Goal: Find specific page/section: Find specific page/section

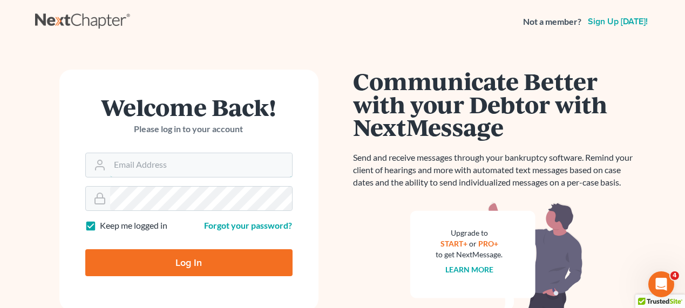
type input "[EMAIL_ADDRESS][DOMAIN_NAME]"
click at [148, 267] on input "Log In" at bounding box center [188, 262] width 207 height 27
type input "Thinking..."
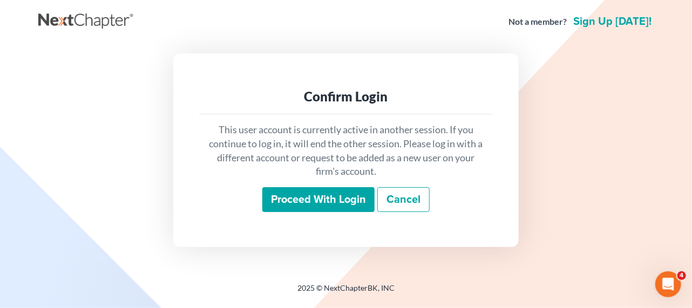
click at [314, 199] on input "Proceed with login" at bounding box center [318, 199] width 112 height 25
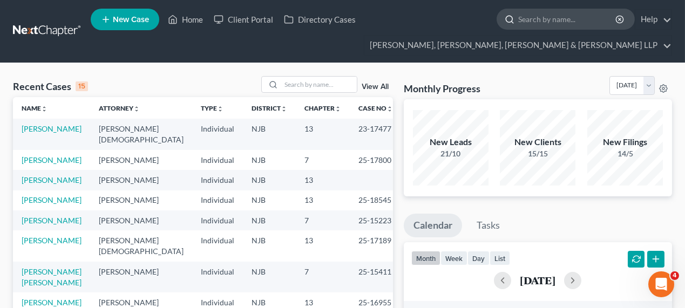
click at [560, 22] on input "search" at bounding box center [567, 19] width 99 height 20
type input "bmart"
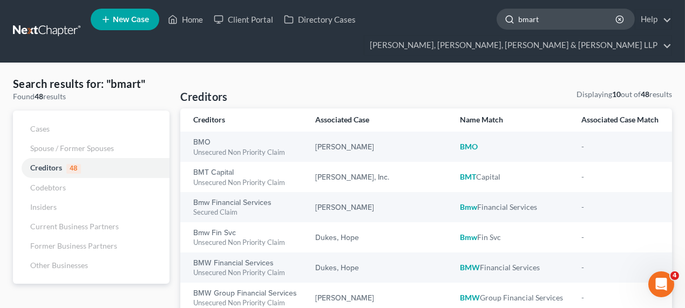
click at [556, 27] on input "bmart" at bounding box center [567, 19] width 99 height 20
drag, startPoint x: 555, startPoint y: 22, endPoint x: 475, endPoint y: 23, distance: 80.4
click at [475, 23] on ul "New Case Home Client Portal Directory Cases bmart - No Result - Creditors BMO […" at bounding box center [381, 31] width 581 height 52
type input "bombart"
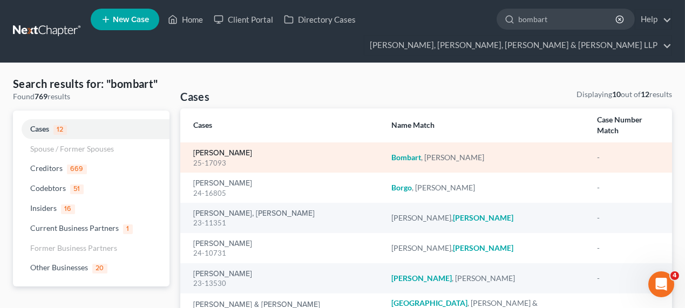
click at [208, 149] on link "[PERSON_NAME]" at bounding box center [222, 153] width 59 height 8
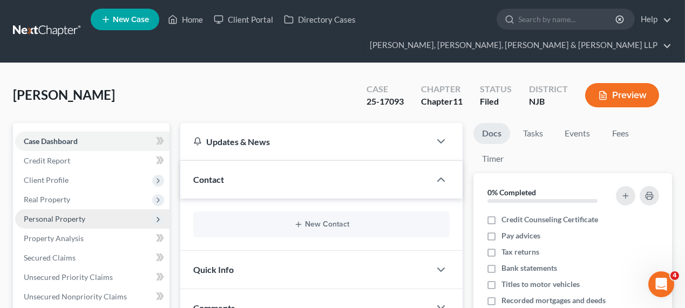
click at [86, 216] on span "Personal Property" at bounding box center [92, 218] width 154 height 19
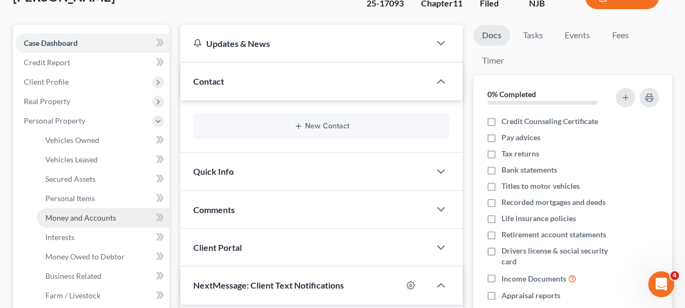
click at [83, 215] on span "Money and Accounts" at bounding box center [80, 217] width 71 height 9
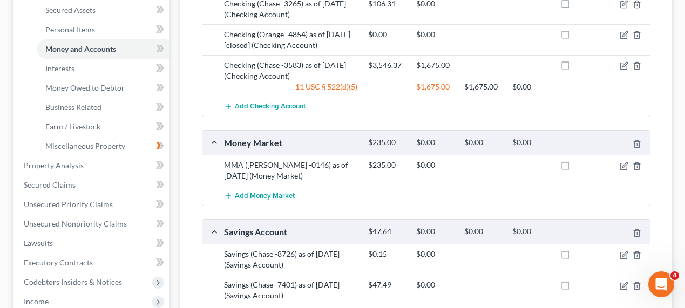
scroll to position [245, 0]
